Goal: Task Accomplishment & Management: Manage account settings

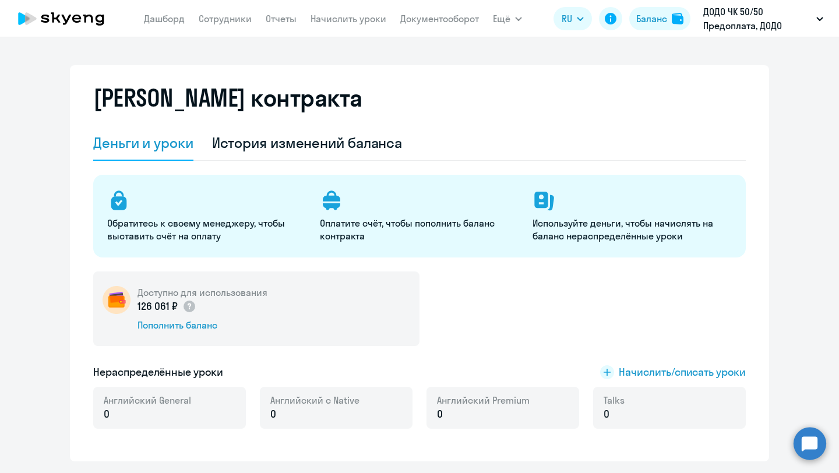
select select "english_adult_not_native_speaker_premium"
click at [660, 27] on button "Баланс" at bounding box center [659, 18] width 61 height 23
click at [677, 18] on img at bounding box center [678, 19] width 12 height 12
click at [281, 141] on div "История изменений баланса" at bounding box center [307, 142] width 191 height 19
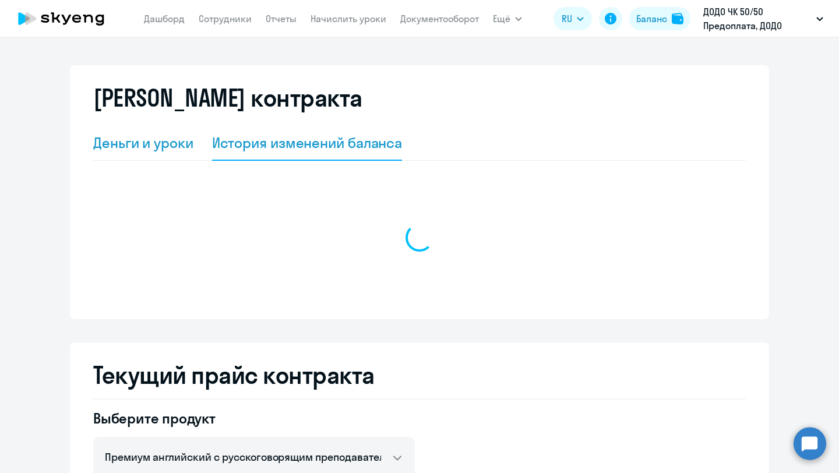
click at [163, 141] on div "Деньги и уроки" at bounding box center [143, 142] width 100 height 19
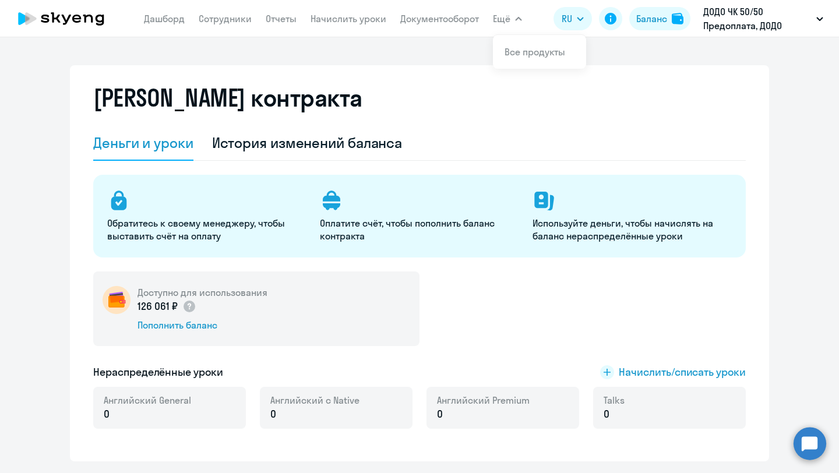
click at [506, 24] on span "Ещё" at bounding box center [501, 19] width 17 height 14
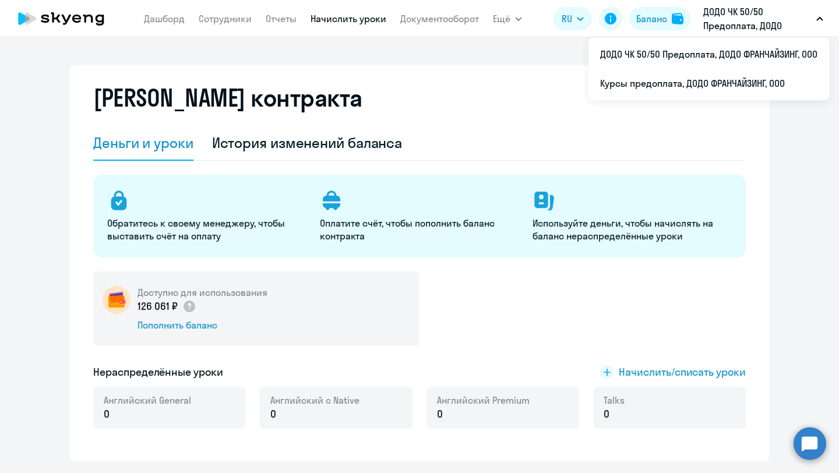
click at [322, 15] on link "Начислить уроки" at bounding box center [349, 19] width 76 height 12
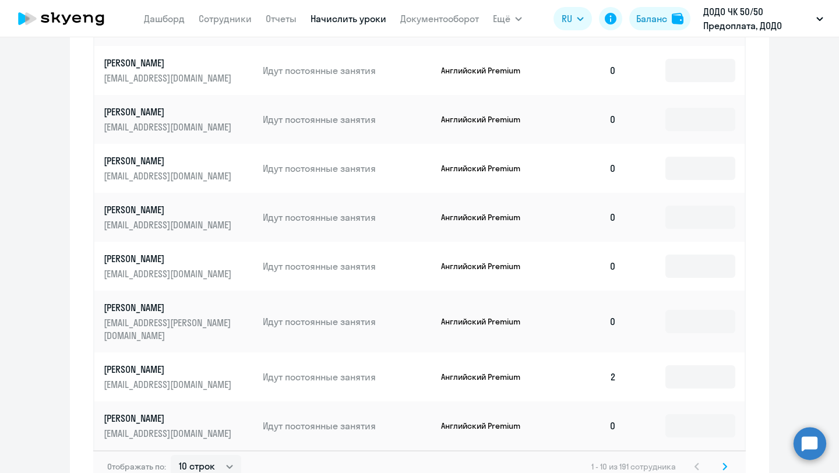
scroll to position [649, 0]
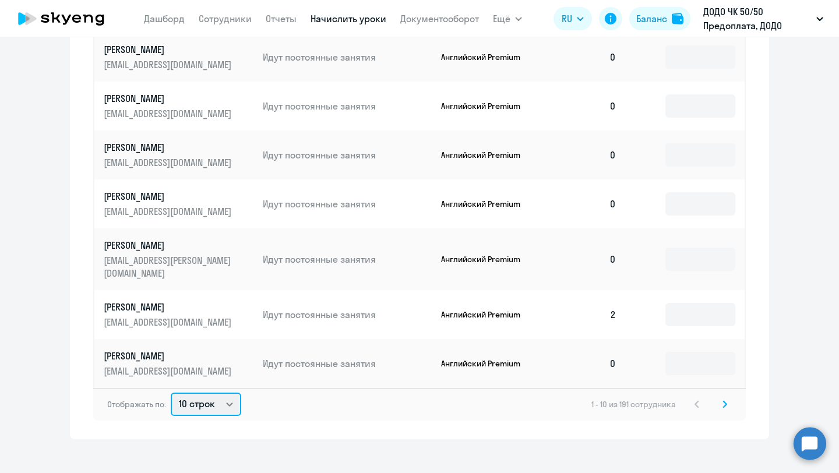
click at [223, 393] on select "10 строк 30 строк 50 строк" at bounding box center [206, 404] width 71 height 23
select select "50"
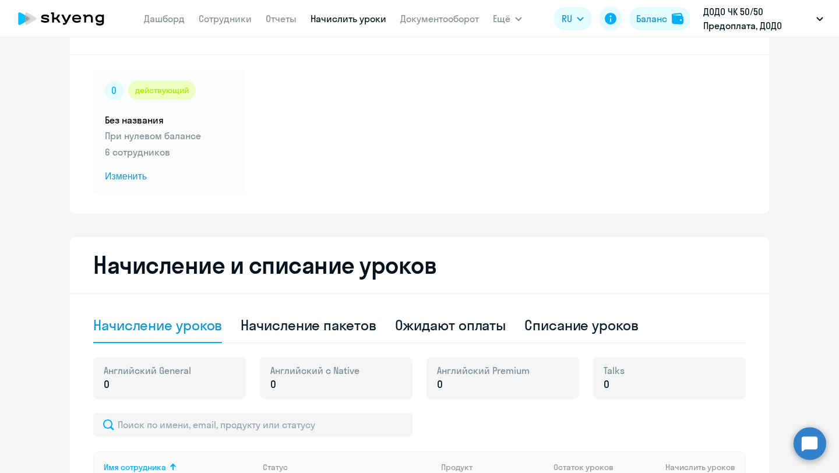
scroll to position [0, 0]
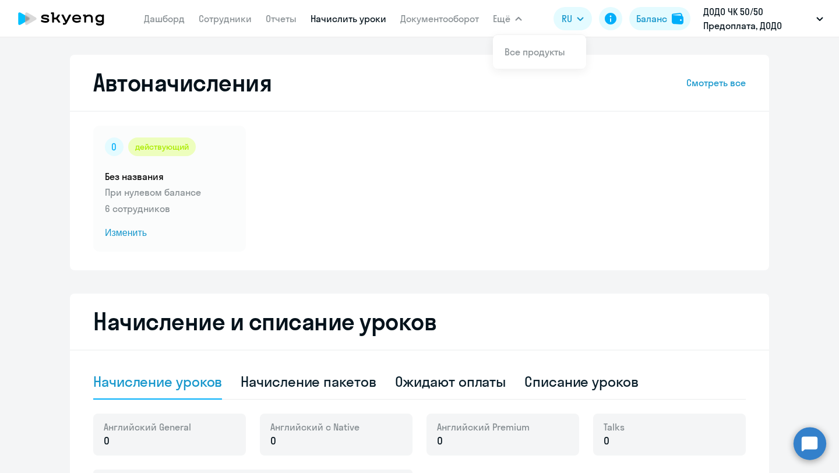
click at [525, 17] on app-header "[PERSON_NAME] Отчеты Начислить уроки Документооборот Ещё Все продукты Дашборд С…" at bounding box center [419, 18] width 839 height 37
click at [513, 17] on button "Ещё" at bounding box center [507, 18] width 29 height 23
click at [80, 20] on icon at bounding box center [61, 18] width 103 height 29
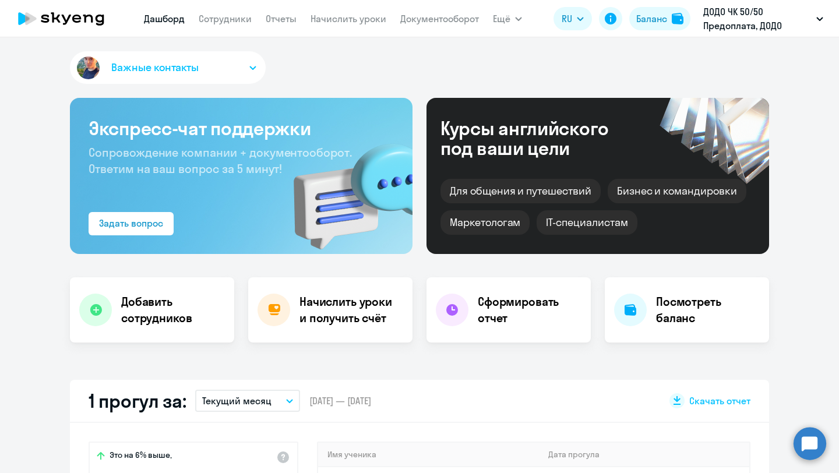
select select "30"
